Goal: Task Accomplishment & Management: Complete application form

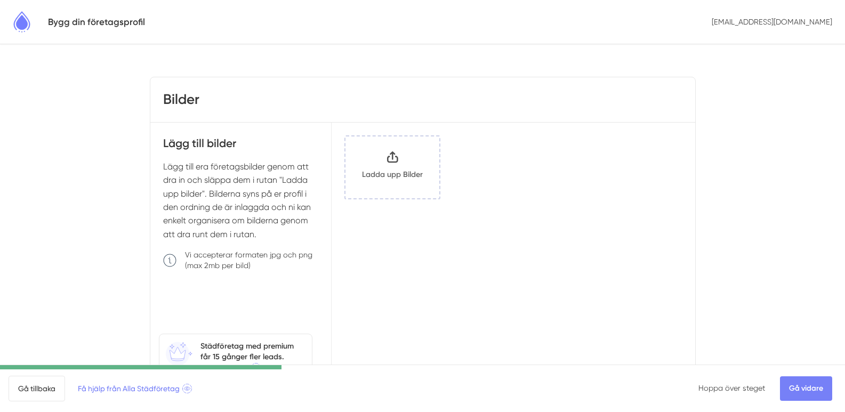
click at [402, 176] on input "Klicka här eller dra och släpp bilder här för att ladda upp" at bounding box center [393, 168] width 94 height 62
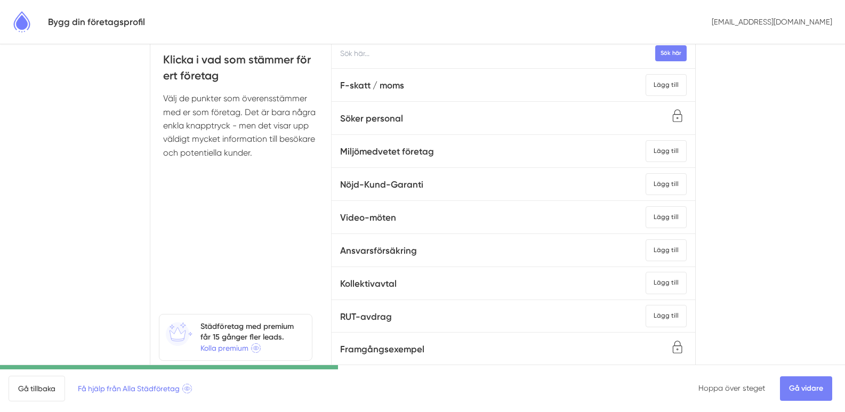
scroll to position [65, 0]
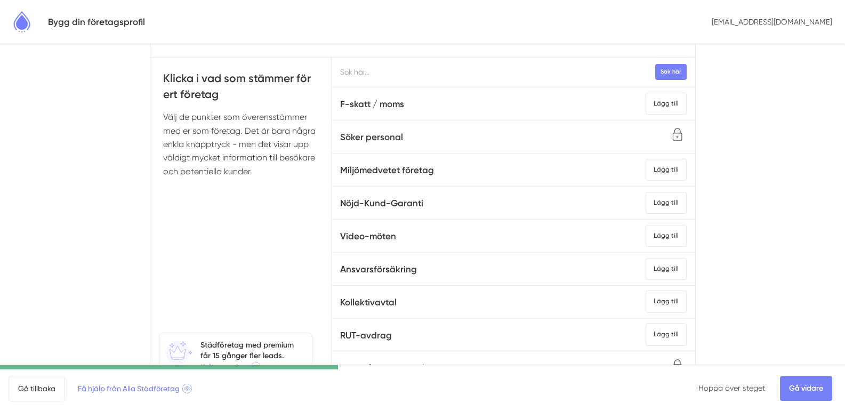
drag, startPoint x: 254, startPoint y: 184, endPoint x: 163, endPoint y: 65, distance: 150.6
click at [163, 65] on div "Klicka i vad som stämmer för ert företag Välj de punkter som överensstämmer med…" at bounding box center [241, 223] width 182 height 331
click at [769, 172] on body "Bygg din företagsprofil info@kloageton-ab.com Företagsinformation 0 / 3 st Klic…" at bounding box center [422, 200] width 845 height 531
click at [646, 96] on div "Lägg till" at bounding box center [666, 104] width 41 height 22
click at [646, 101] on div "Lägg till" at bounding box center [666, 104] width 41 height 22
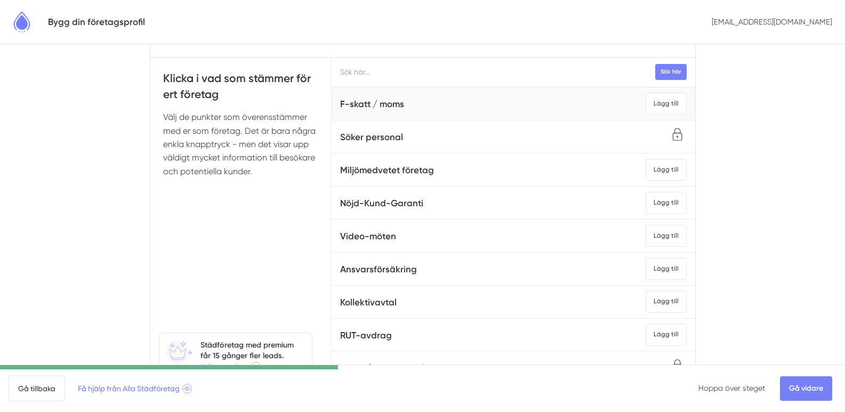
click at [442, 110] on span "F-skatt / moms Lägg till" at bounding box center [513, 104] width 346 height 24
click at [383, 105] on h5 "F-skatt / moms" at bounding box center [372, 104] width 64 height 14
click at [654, 103] on div "Lägg till" at bounding box center [666, 104] width 41 height 22
click at [664, 168] on div "Lägg till" at bounding box center [666, 170] width 41 height 22
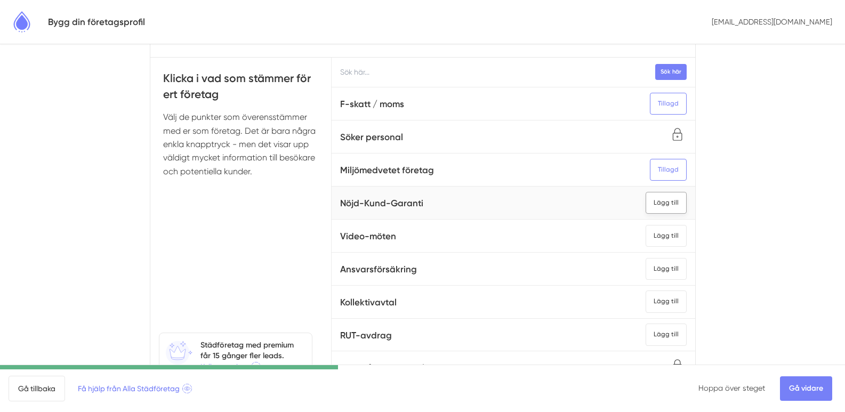
click at [656, 203] on div "Lägg till" at bounding box center [666, 203] width 41 height 22
click at [655, 236] on div "Lägg till" at bounding box center [666, 236] width 41 height 22
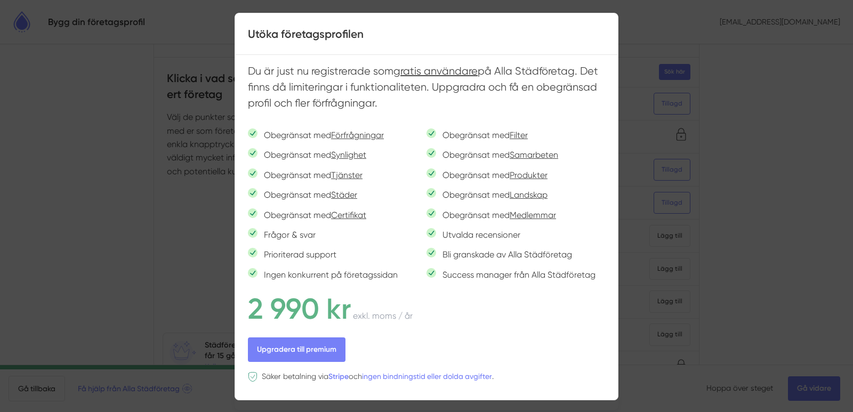
click at [44, 137] on div at bounding box center [426, 206] width 853 height 412
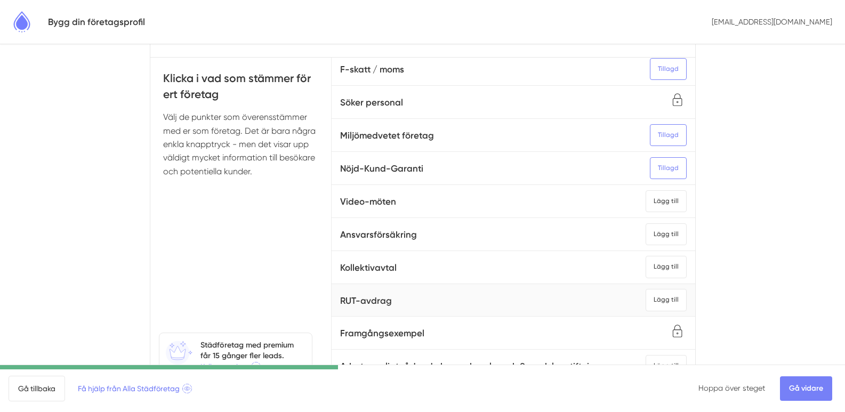
scroll to position [53, 0]
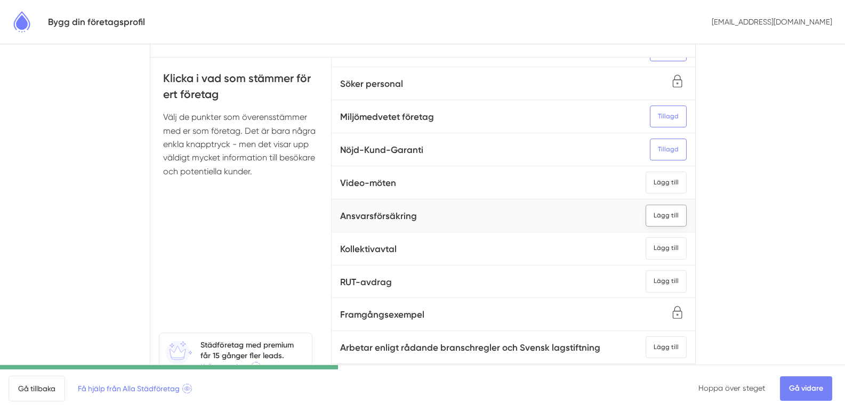
click at [648, 212] on div "Lägg till" at bounding box center [666, 216] width 41 height 22
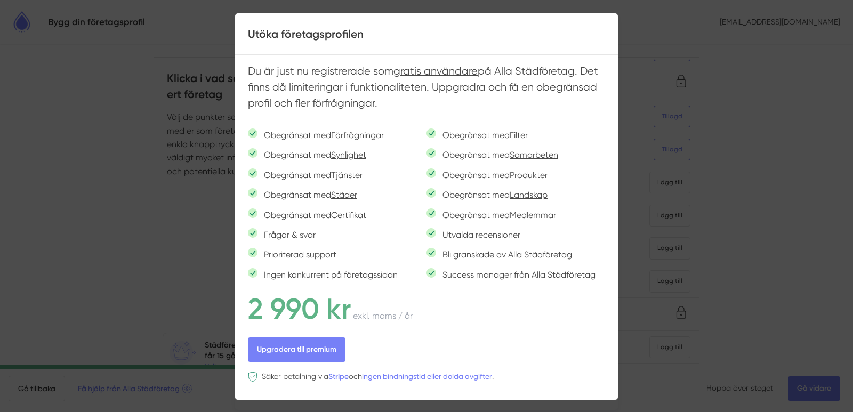
click at [686, 19] on span at bounding box center [426, 19] width 853 height 12
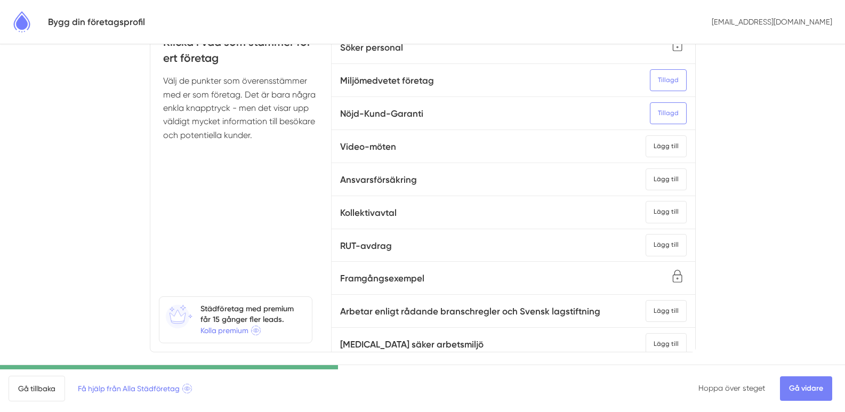
scroll to position [118, 0]
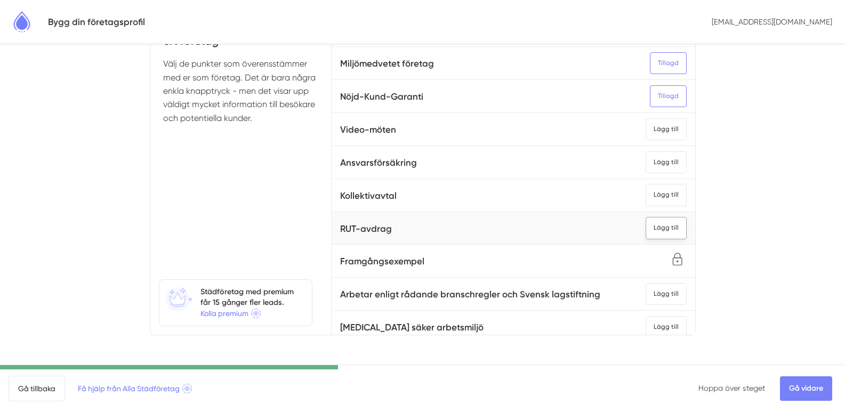
click at [652, 232] on div "Lägg till" at bounding box center [666, 228] width 41 height 22
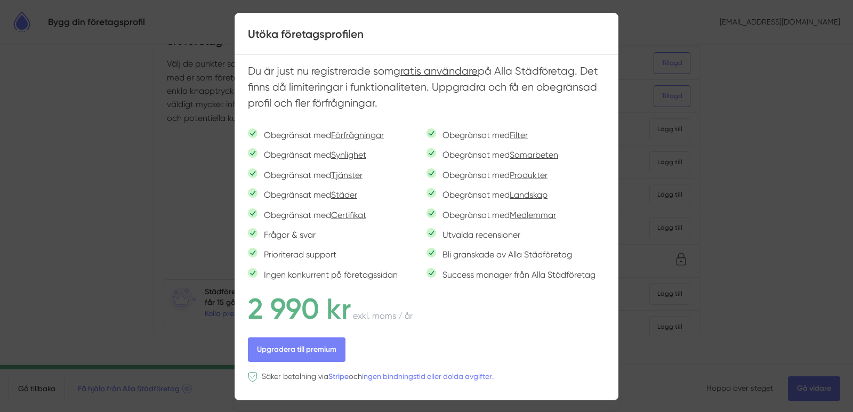
click at [743, 193] on div at bounding box center [426, 206] width 853 height 412
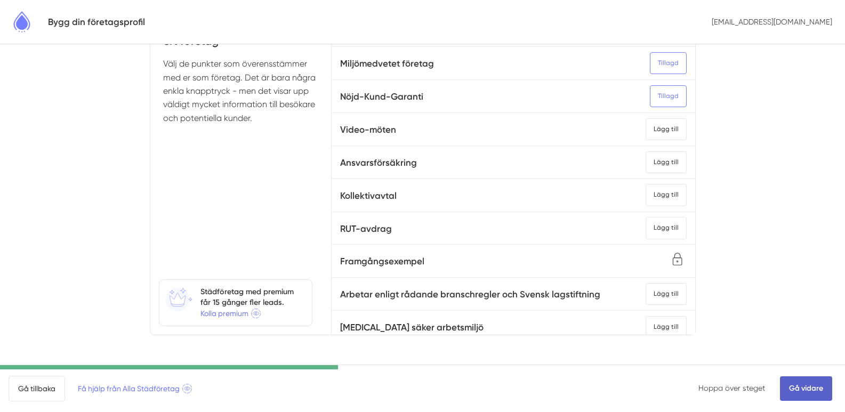
click at [813, 383] on link "Gå vidare" at bounding box center [806, 388] width 52 height 25
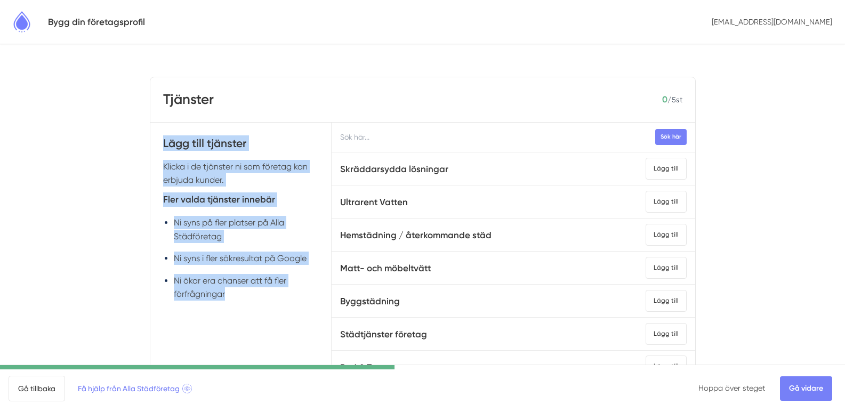
drag, startPoint x: 275, startPoint y: 314, endPoint x: 156, endPoint y: 139, distance: 211.2
click at [156, 139] on div "Lägg till tjänster Klicka i de tjänster ni som företag kan erbjuda kunder. Fler…" at bounding box center [241, 288] width 182 height 331
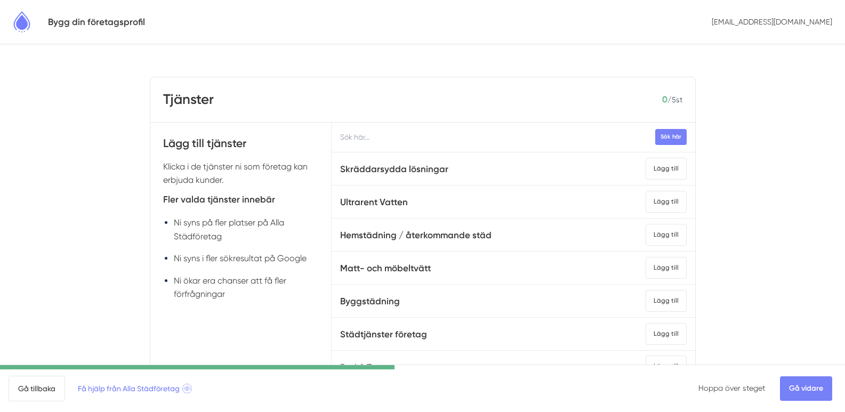
click at [765, 207] on body "Bygg din företagsprofil info@kloageton-ab.com Tjänster 0 / 5 st Lägg till tjäns…" at bounding box center [422, 265] width 845 height 531
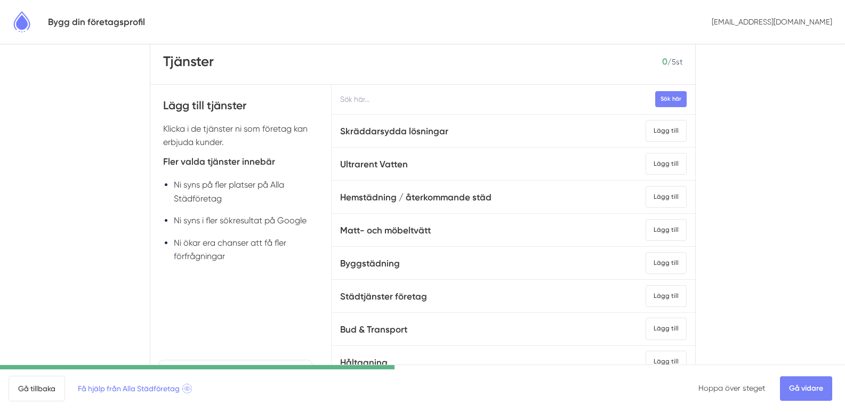
scroll to position [118, 0]
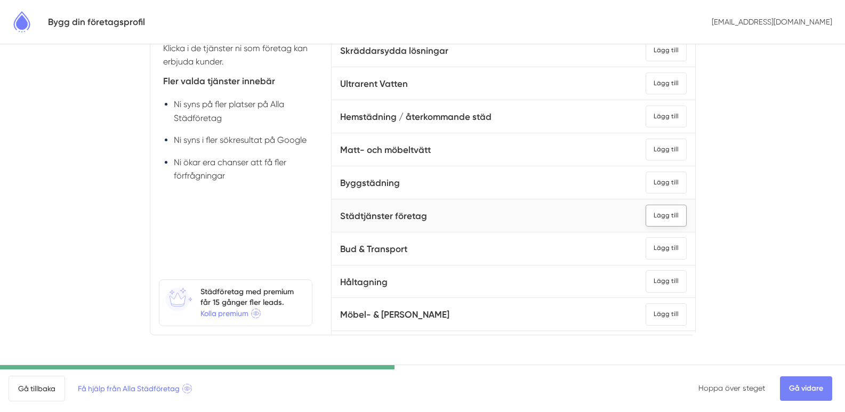
click at [654, 218] on div "Lägg till" at bounding box center [666, 216] width 41 height 22
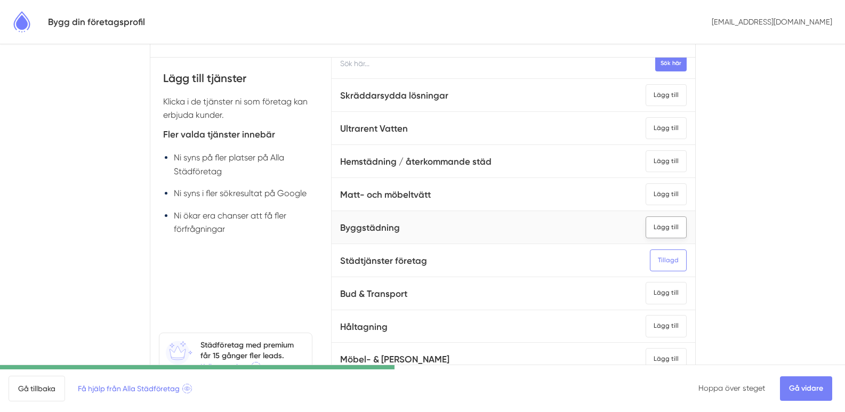
scroll to position [0, 0]
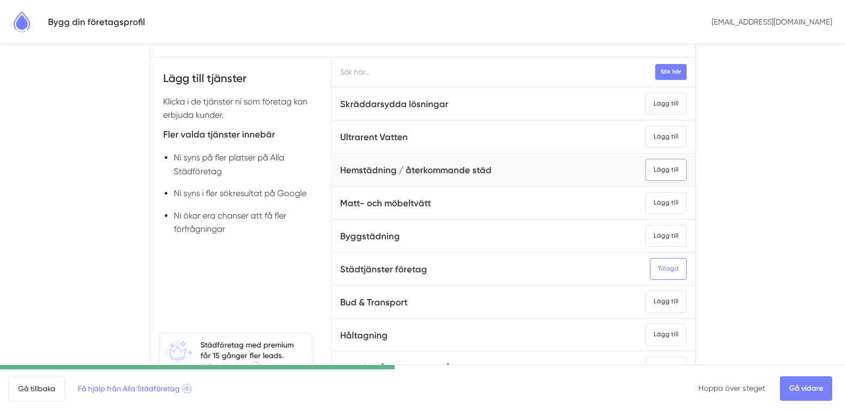
click at [646, 172] on div "Lägg till" at bounding box center [666, 170] width 41 height 22
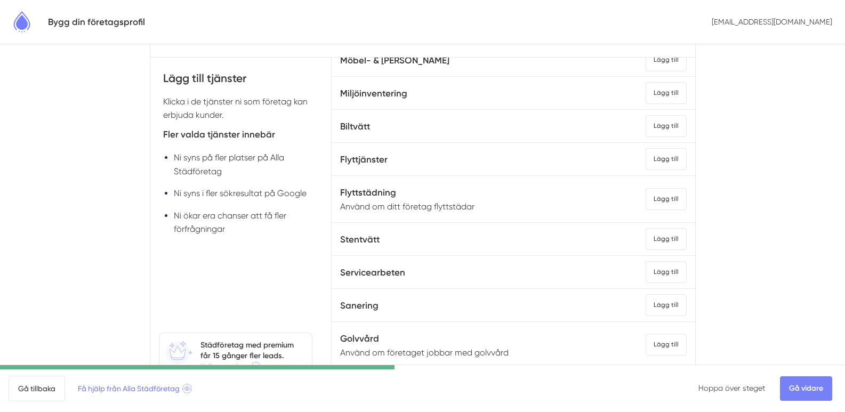
scroll to position [320, 0]
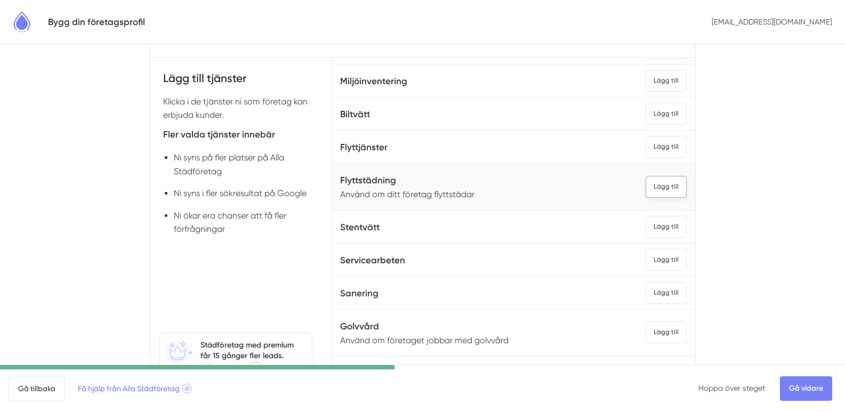
click at [646, 183] on div "Lägg till" at bounding box center [666, 187] width 41 height 22
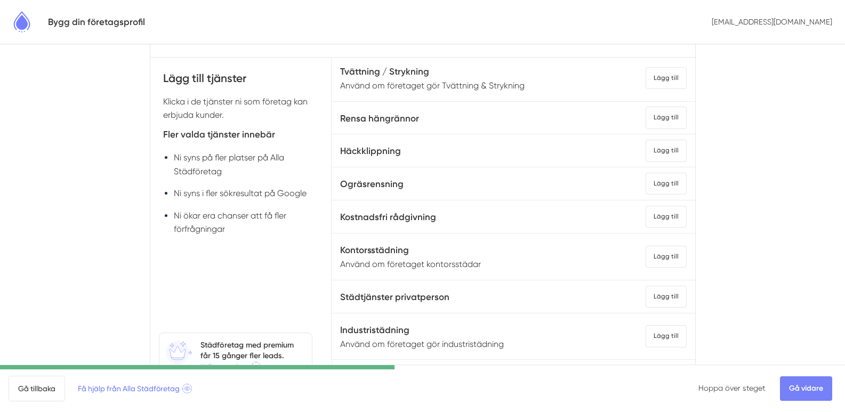
scroll to position [640, 0]
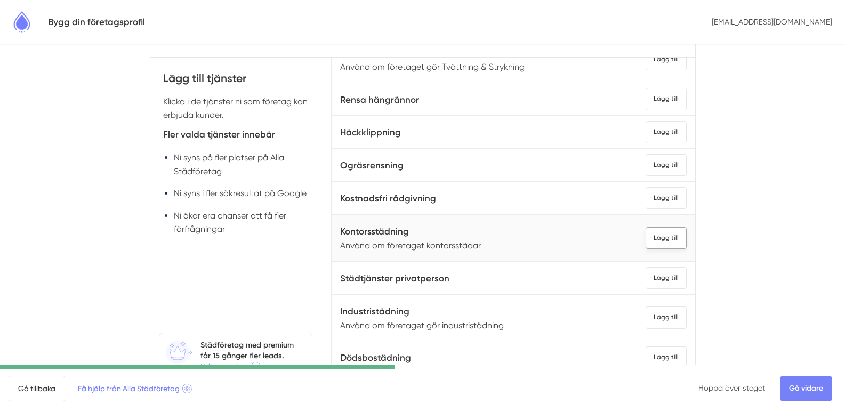
click at [646, 238] on div "Lägg till" at bounding box center [666, 238] width 41 height 22
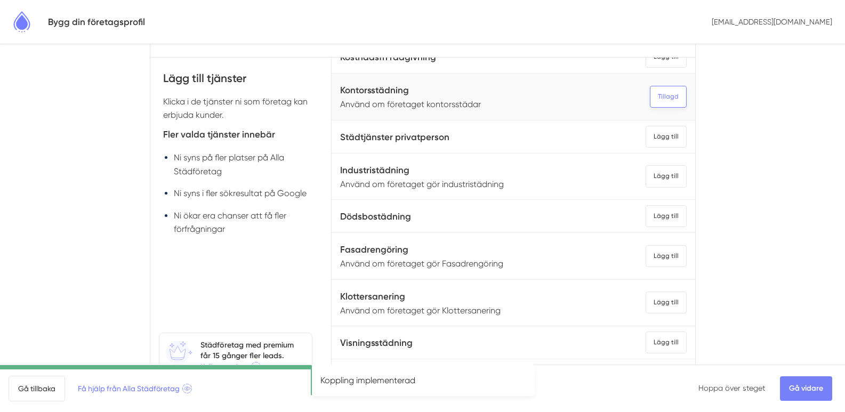
scroll to position [800, 0]
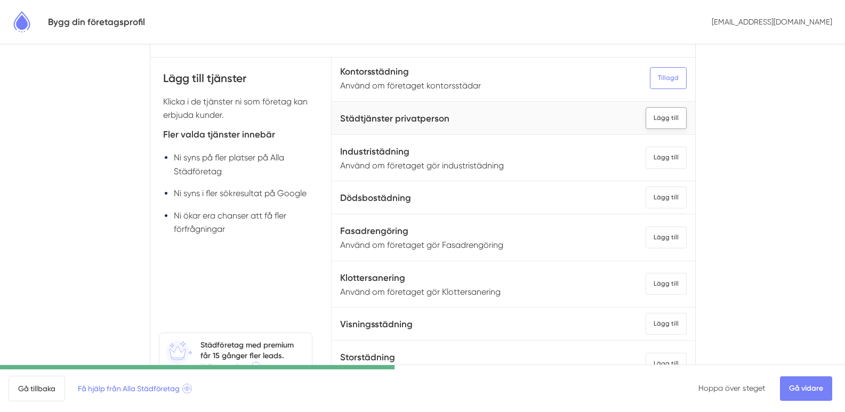
click at [646, 114] on div "Lägg till" at bounding box center [666, 118] width 41 height 22
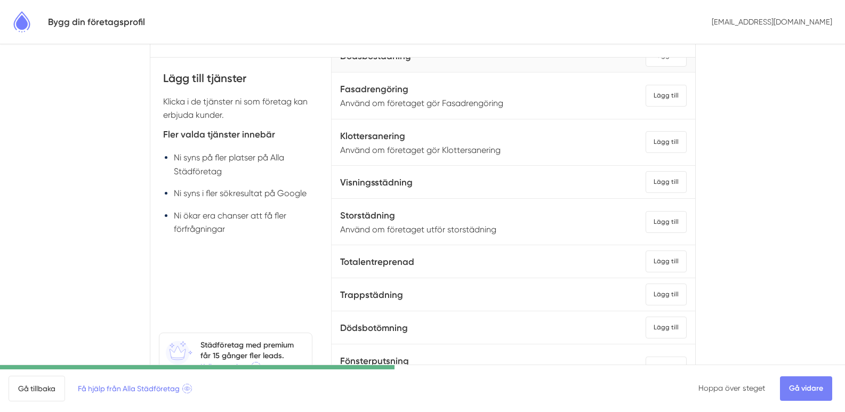
scroll to position [960, 0]
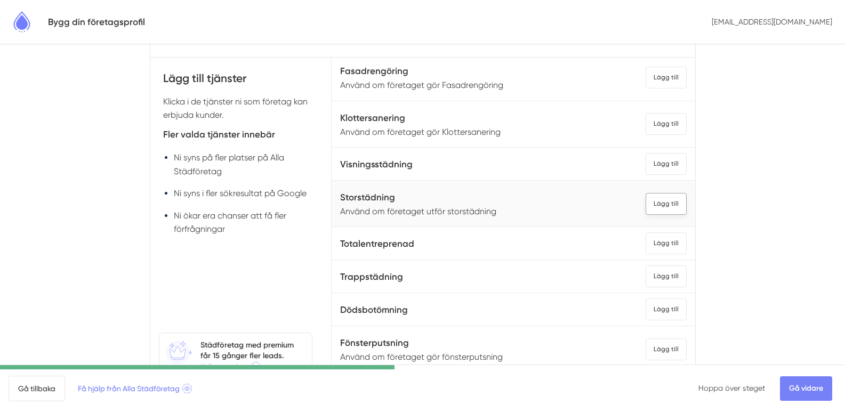
click at [646, 207] on div "Lägg till" at bounding box center [666, 204] width 41 height 22
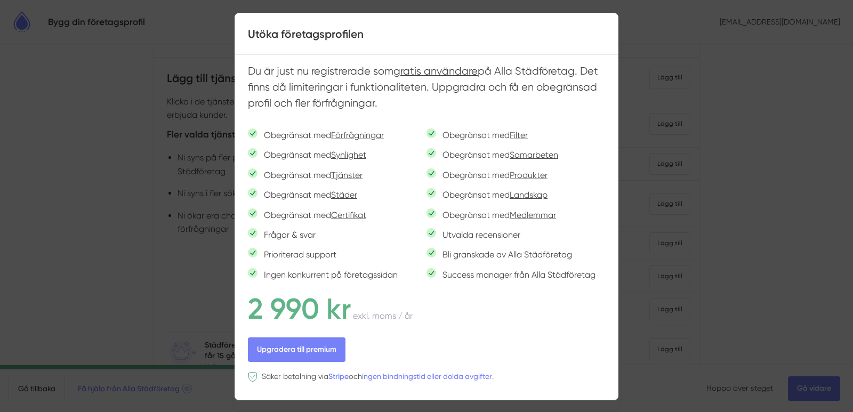
click at [132, 208] on div at bounding box center [426, 206] width 853 height 412
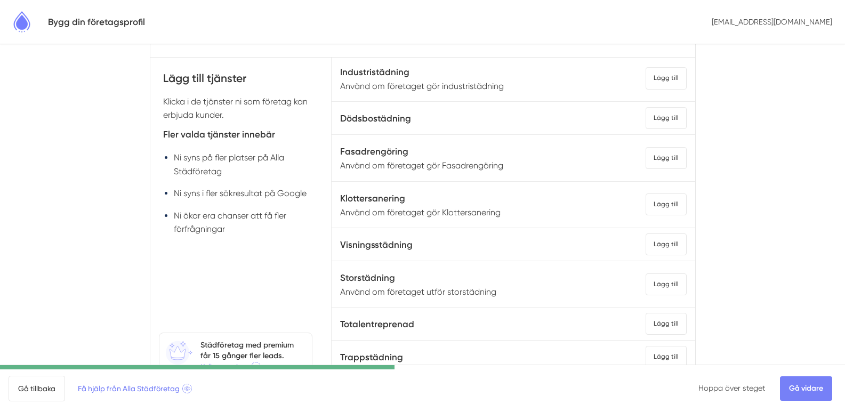
scroll to position [826, 0]
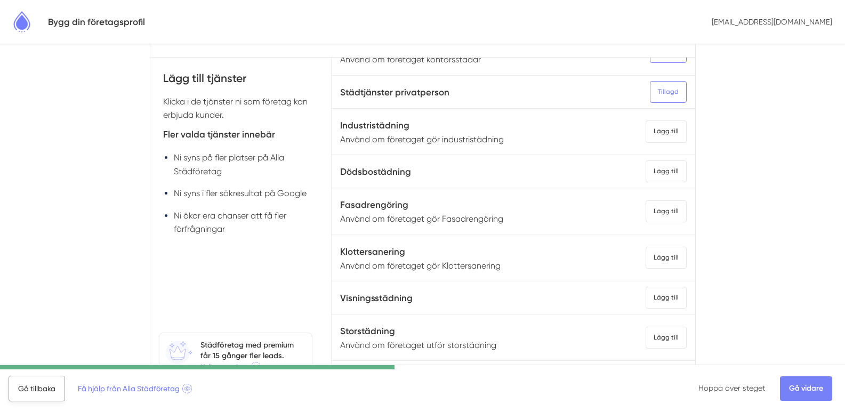
click at [45, 388] on link "Gå tillbaka" at bounding box center [37, 389] width 57 height 26
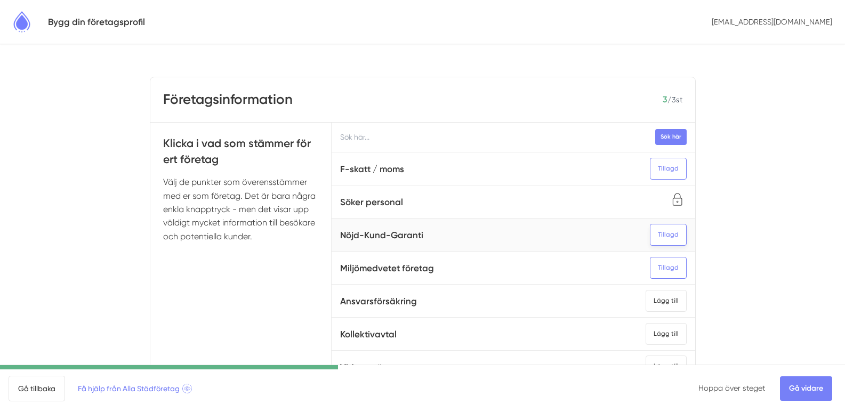
click at [657, 236] on div "Tillagd" at bounding box center [668, 235] width 37 height 22
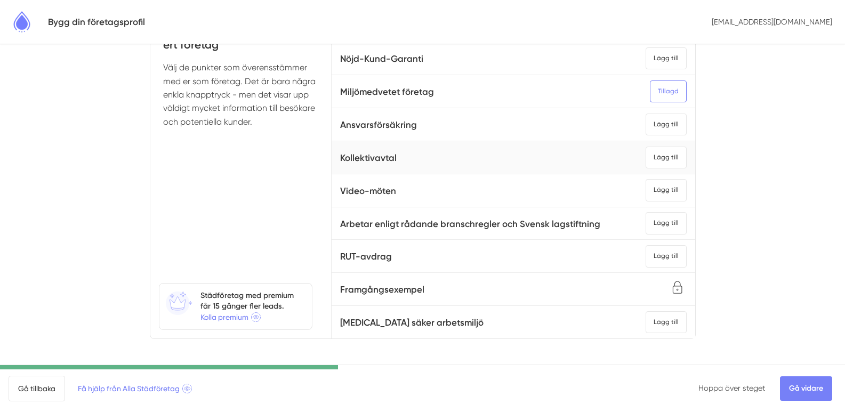
scroll to position [118, 0]
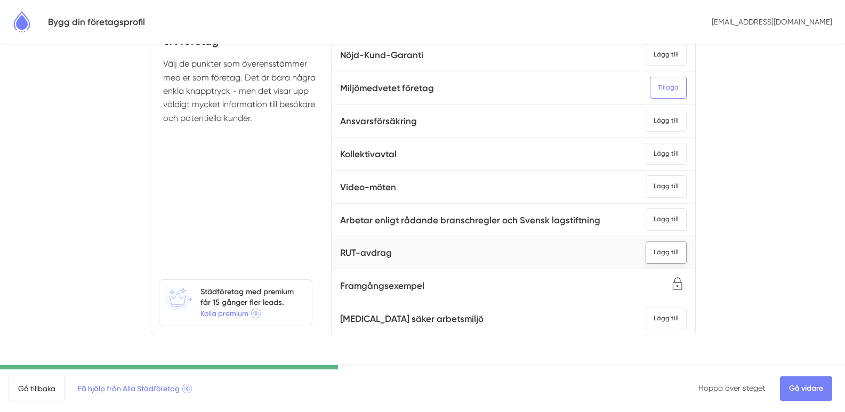
click at [651, 242] on div "Lägg till" at bounding box center [666, 253] width 41 height 22
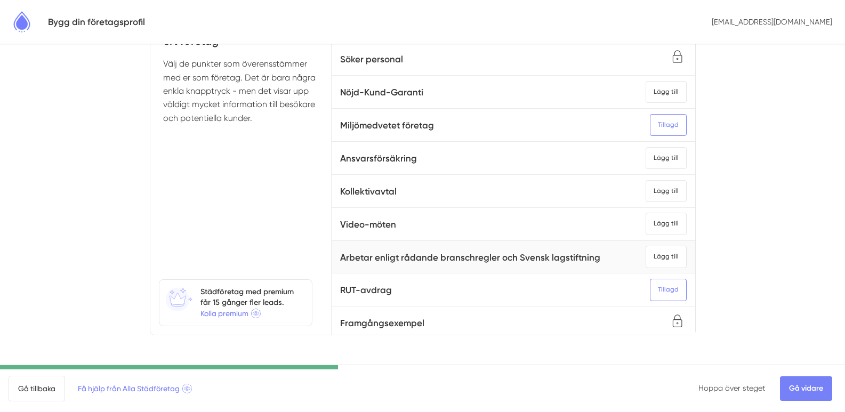
scroll to position [0, 0]
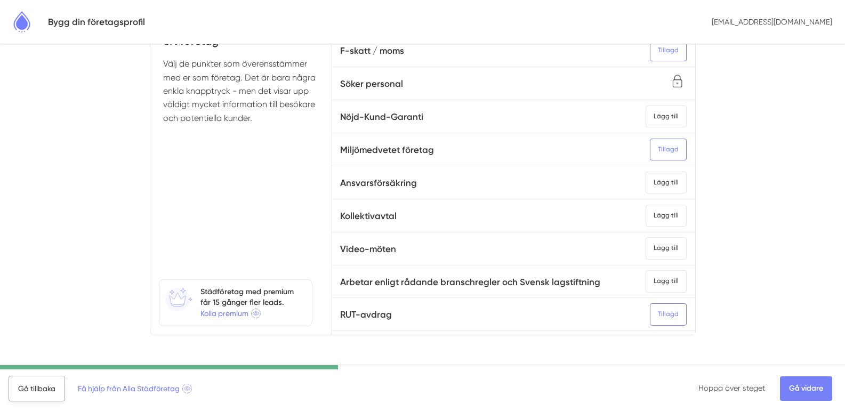
click at [47, 391] on link "Gå tillbaka" at bounding box center [37, 389] width 57 height 26
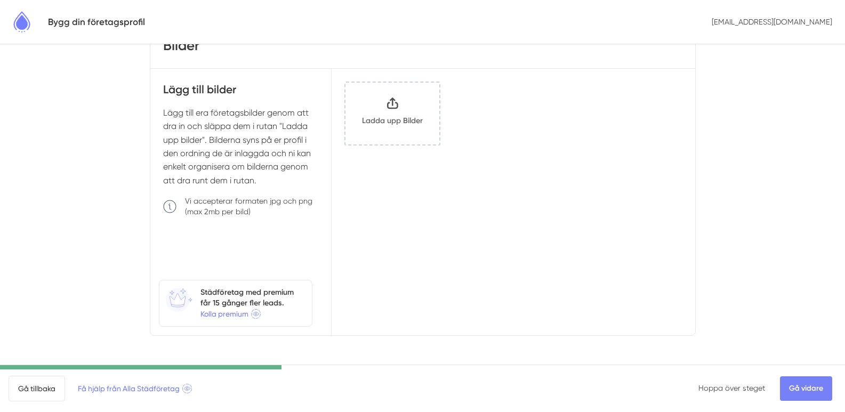
scroll to position [54, 0]
click at [797, 381] on link "Gå vidare" at bounding box center [806, 388] width 52 height 25
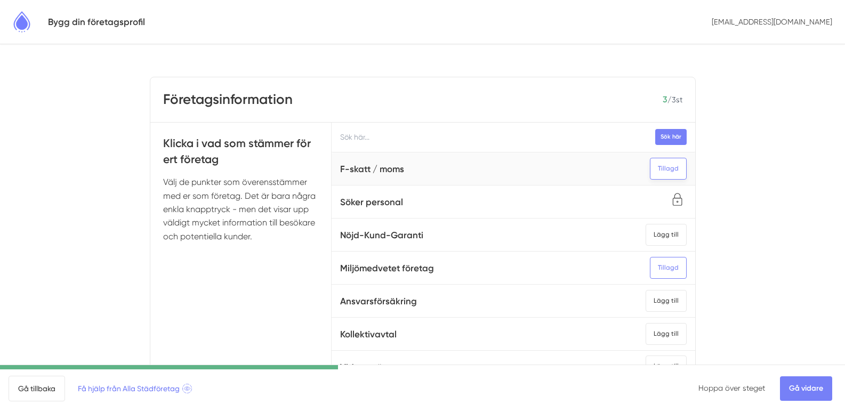
click at [662, 170] on div "Tillagd" at bounding box center [668, 169] width 37 height 22
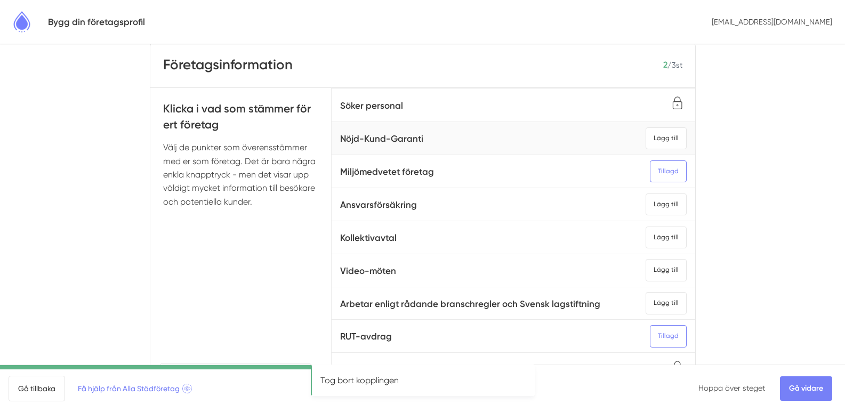
scroll to position [53, 0]
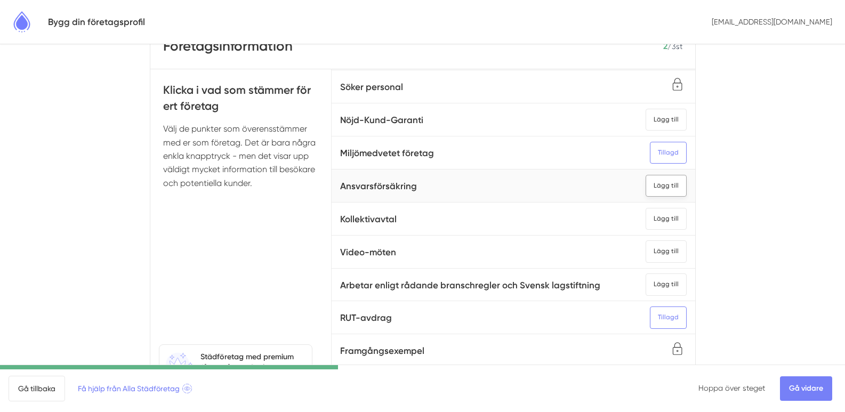
click at [651, 176] on div "Lägg till" at bounding box center [666, 186] width 41 height 22
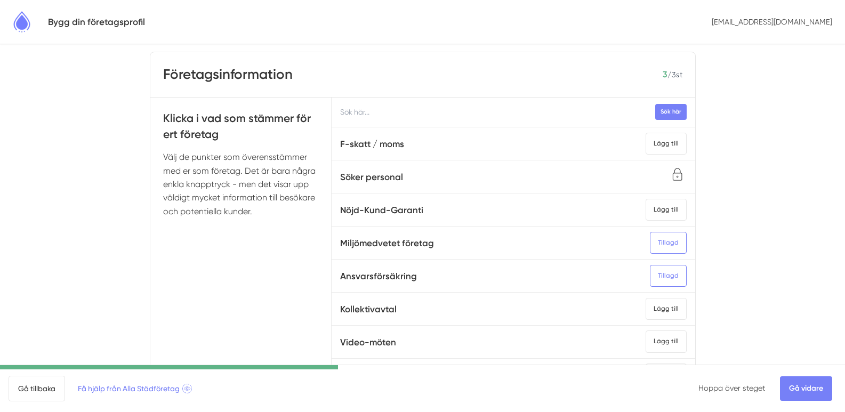
scroll to position [0, 0]
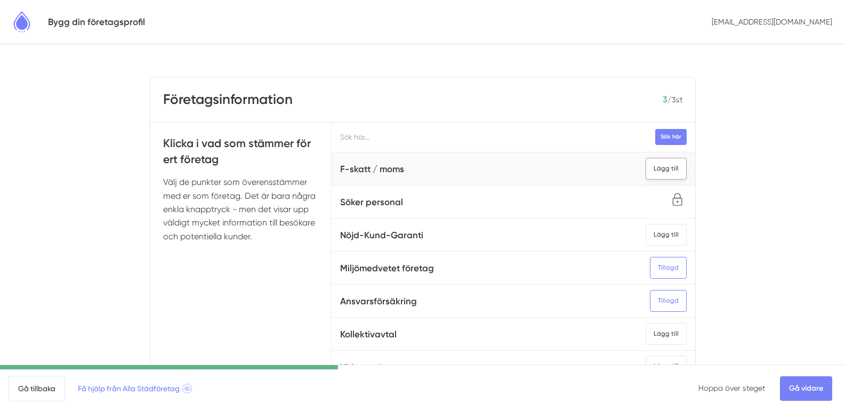
click at [654, 162] on div "Lägg till" at bounding box center [666, 169] width 41 height 22
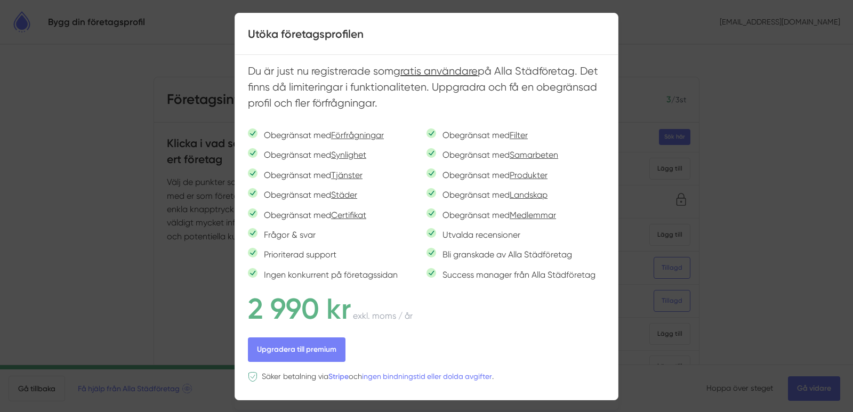
click at [175, 324] on div at bounding box center [426, 206] width 853 height 412
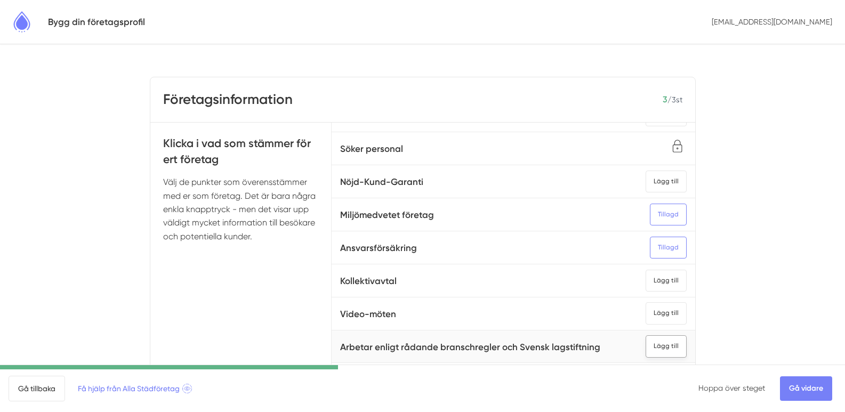
scroll to position [78, 0]
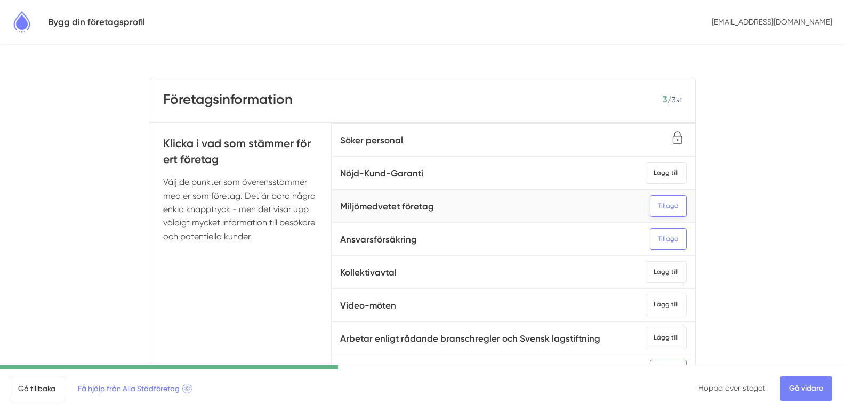
click at [657, 195] on div "Tillagd" at bounding box center [668, 206] width 37 height 22
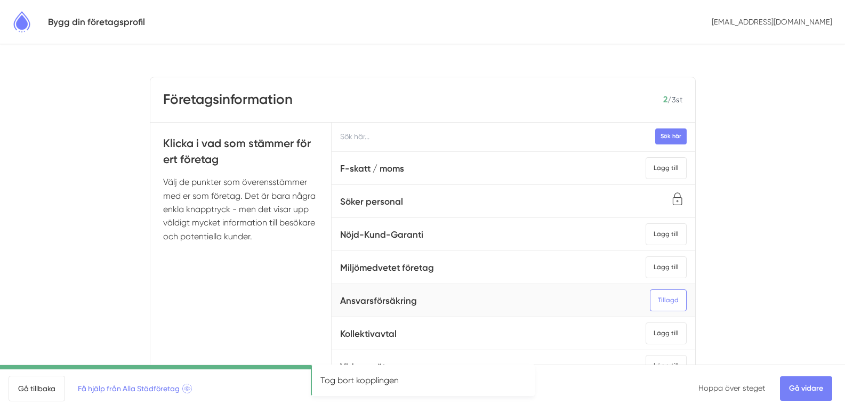
scroll to position [0, 0]
click at [654, 170] on div "Lägg till" at bounding box center [666, 169] width 41 height 22
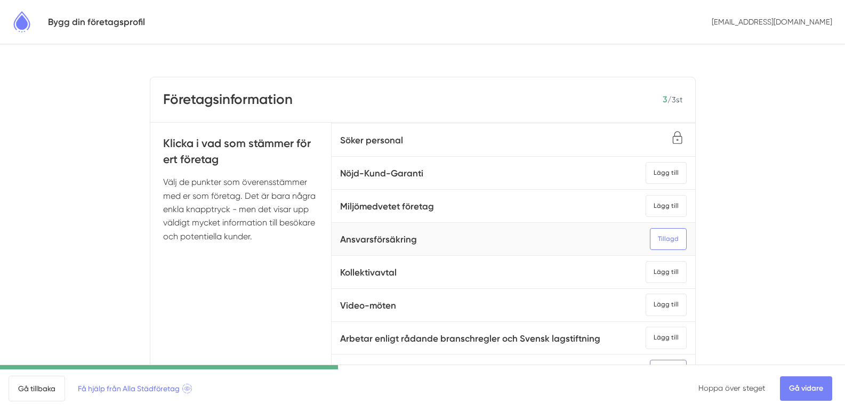
scroll to position [78, 0]
click at [814, 389] on link "Gå vidare" at bounding box center [806, 388] width 52 height 25
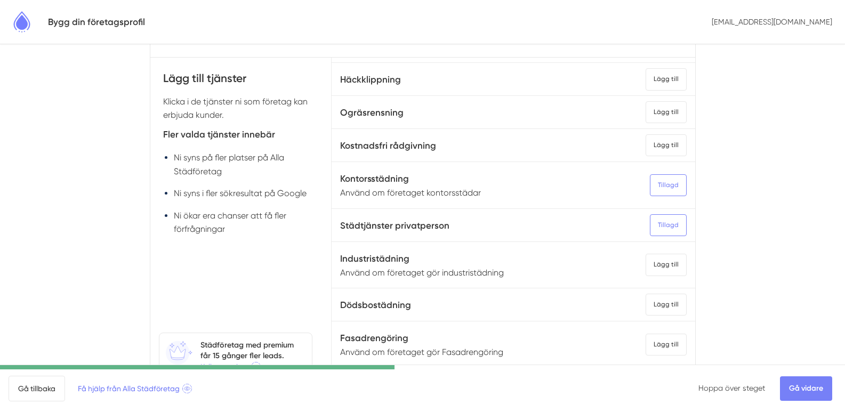
scroll to position [693, 0]
click at [650, 228] on div "Tillagd" at bounding box center [668, 225] width 37 height 22
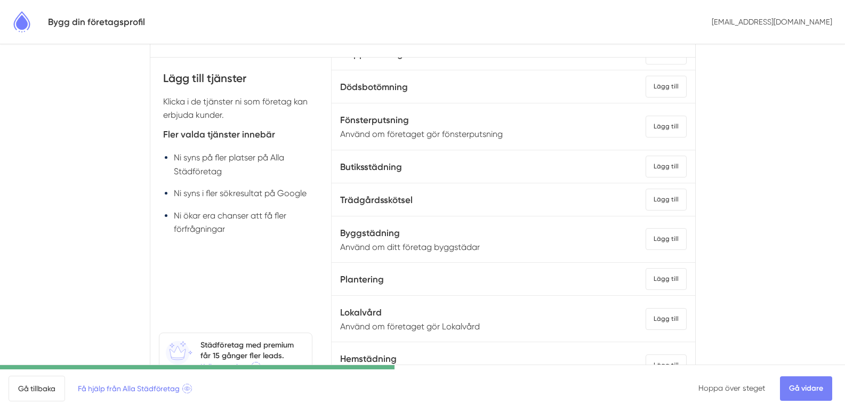
scroll to position [1199, 0]
click at [647, 308] on div "Lägg till" at bounding box center [666, 319] width 41 height 22
click at [807, 386] on link "Gå vidare" at bounding box center [806, 388] width 52 height 25
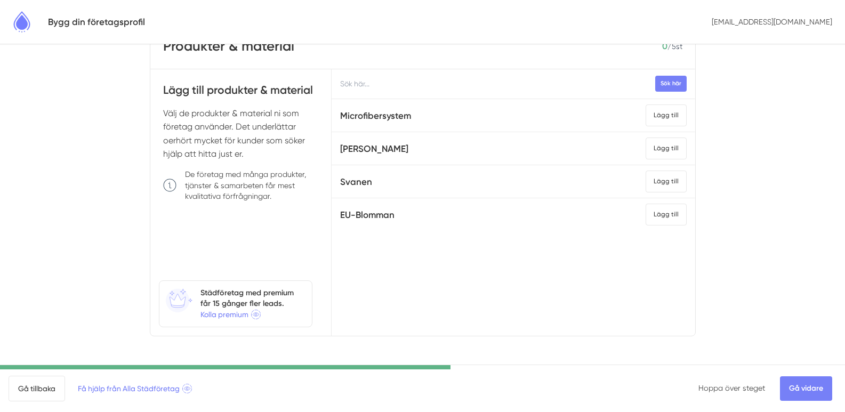
scroll to position [54, 0]
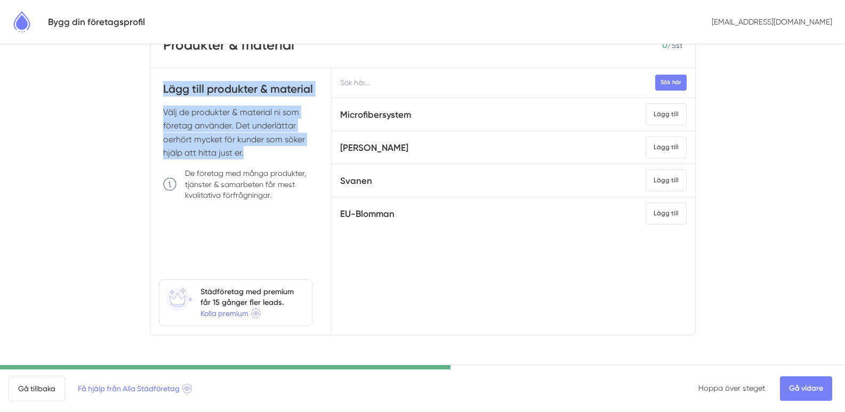
drag, startPoint x: 164, startPoint y: 85, endPoint x: 290, endPoint y: 155, distance: 143.9
click at [290, 155] on div "Lägg till produkter & material Välj de produkter & material ni som företag anvä…" at bounding box center [241, 201] width 182 height 267
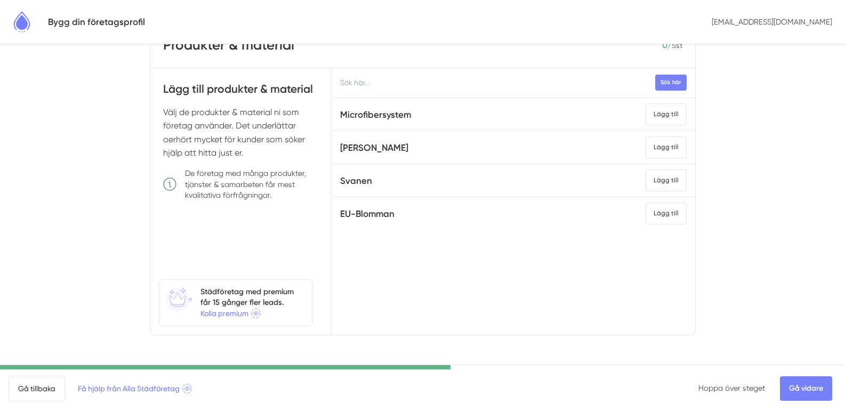
click at [605, 280] on div "Sök här Microfibersystem Lägg till Bra Miljöval Lägg till Svanen Lägg till EU-B…" at bounding box center [513, 201] width 363 height 267
click at [651, 113] on div "Lägg till" at bounding box center [666, 114] width 41 height 22
click at [651, 145] on div "Lägg till" at bounding box center [666, 148] width 41 height 22
click at [653, 185] on div "Lägg till" at bounding box center [666, 181] width 41 height 22
click at [652, 207] on div "Lägg till" at bounding box center [666, 214] width 41 height 22
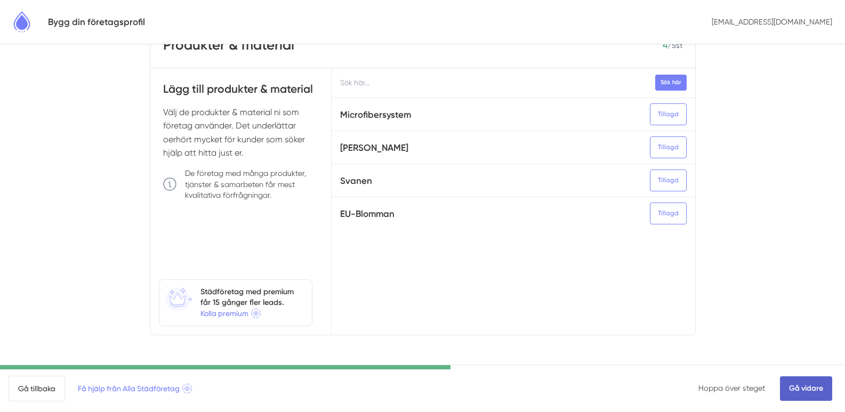
click at [821, 387] on link "Gå vidare" at bounding box center [806, 388] width 52 height 25
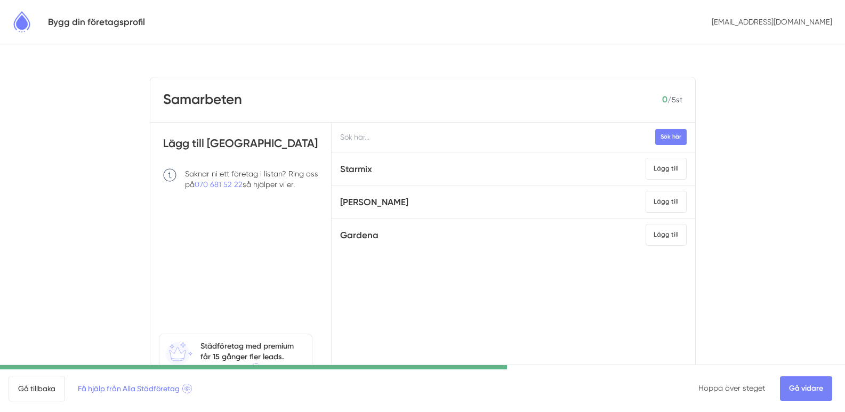
drag, startPoint x: 163, startPoint y: 145, endPoint x: 308, endPoint y: 207, distance: 157.4
click at [308, 207] on div "Lägg till [GEOGRAPHIC_DATA] Saknar ni ett företag i listan? Ring oss på 070 681…" at bounding box center [241, 256] width 182 height 267
click at [474, 141] on input "text" at bounding box center [513, 137] width 363 height 29
click at [646, 232] on div "Lägg till" at bounding box center [666, 235] width 41 height 22
click at [801, 387] on link "Gå vidare" at bounding box center [806, 388] width 52 height 25
